Goal: Information Seeking & Learning: Learn about a topic

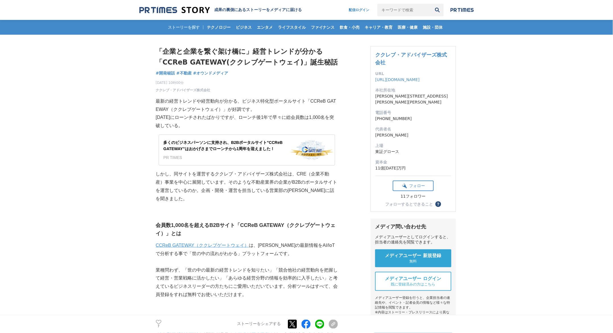
drag, startPoint x: 113, startPoint y: 101, endPoint x: 117, endPoint y: 117, distance: 15.7
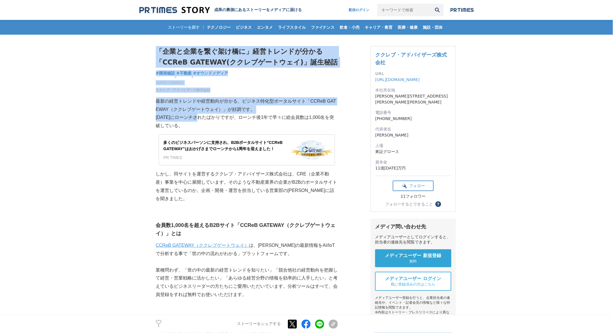
drag, startPoint x: 137, startPoint y: 90, endPoint x: 121, endPoint y: 119, distance: 32.8
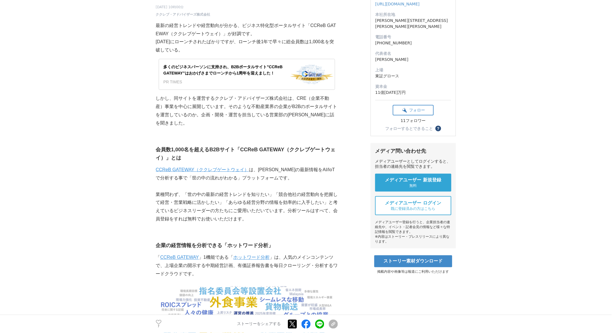
drag, startPoint x: 140, startPoint y: 97, endPoint x: 136, endPoint y: 127, distance: 29.7
drag, startPoint x: 152, startPoint y: 101, endPoint x: 150, endPoint y: 129, distance: 28.2
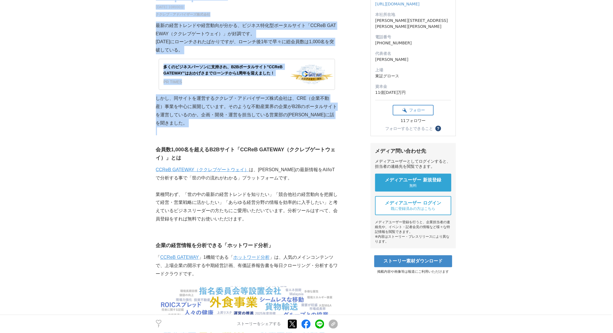
drag, startPoint x: 158, startPoint y: 103, endPoint x: 150, endPoint y: 121, distance: 20.1
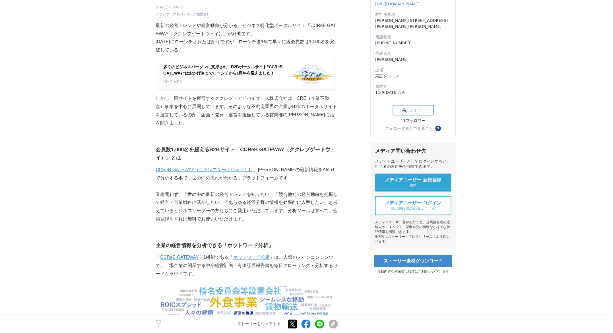
drag, startPoint x: 136, startPoint y: 116, endPoint x: 133, endPoint y: 110, distance: 6.7
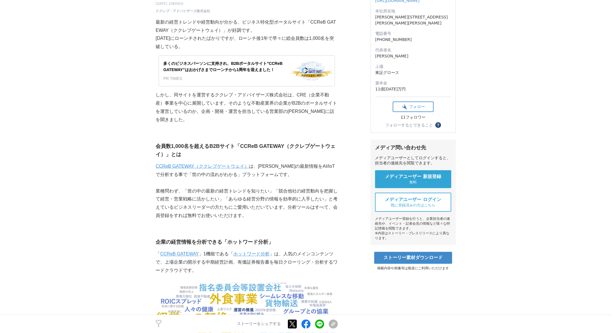
drag, startPoint x: 132, startPoint y: 110, endPoint x: 132, endPoint y: 118, distance: 8.2
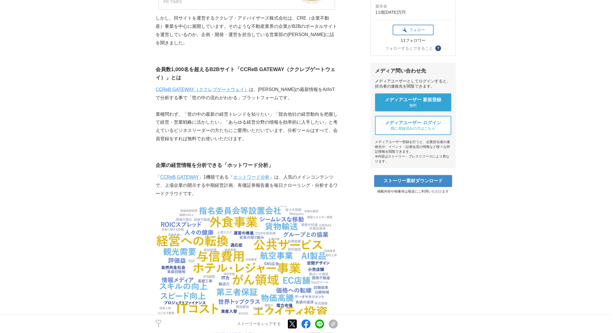
scroll to position [232, 0]
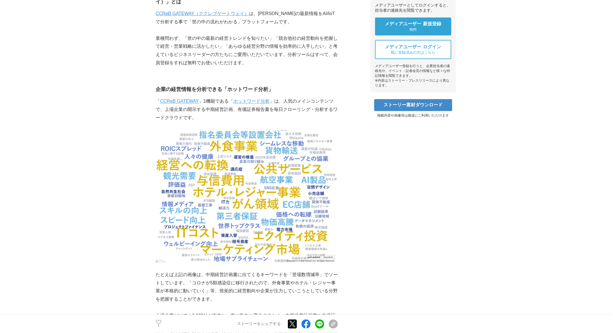
drag, startPoint x: 148, startPoint y: 78, endPoint x: 152, endPoint y: 113, distance: 35.4
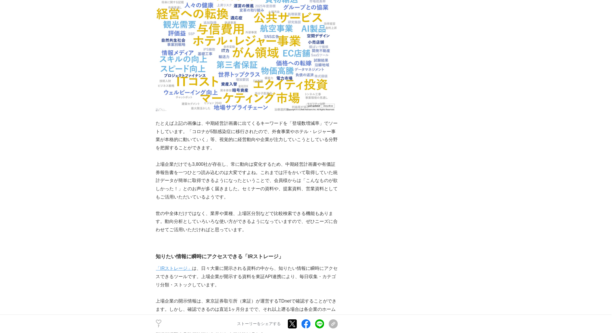
scroll to position [459, 0]
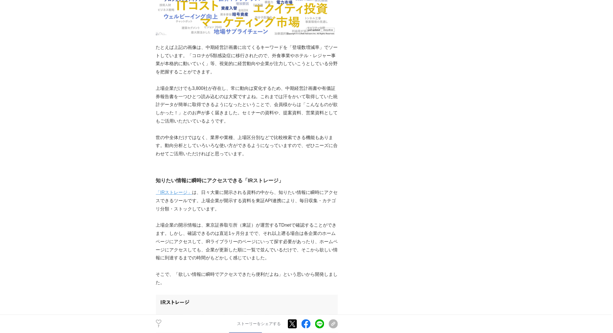
drag, startPoint x: 138, startPoint y: 82, endPoint x: 154, endPoint y: 68, distance: 22.0
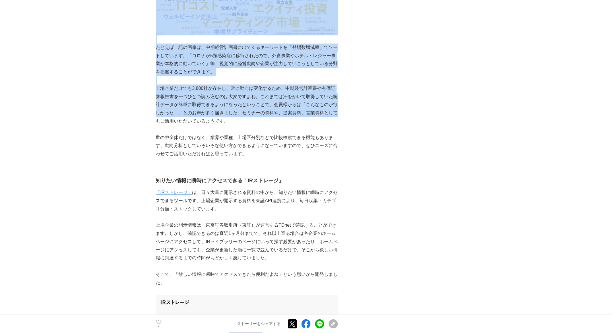
drag, startPoint x: 154, startPoint y: 68, endPoint x: 155, endPoint y: 113, distance: 45.8
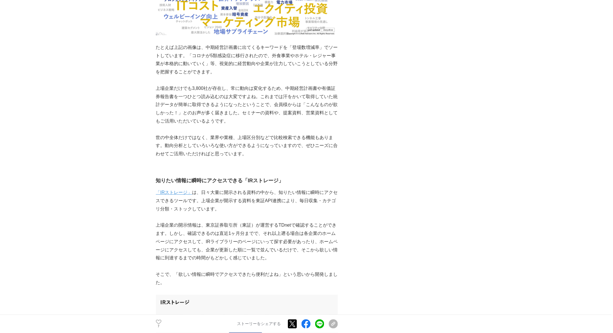
drag, startPoint x: 150, startPoint y: 85, endPoint x: 151, endPoint y: 103, distance: 17.3
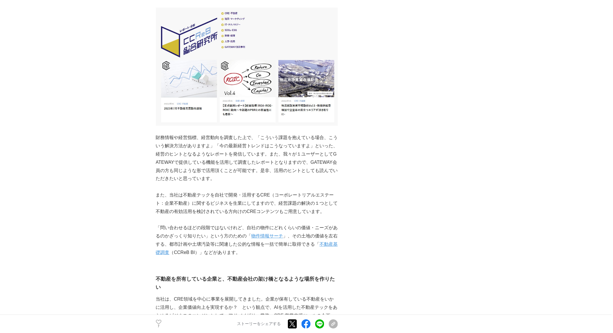
scroll to position [1369, 0]
